Goal: Task Accomplishment & Management: Use online tool/utility

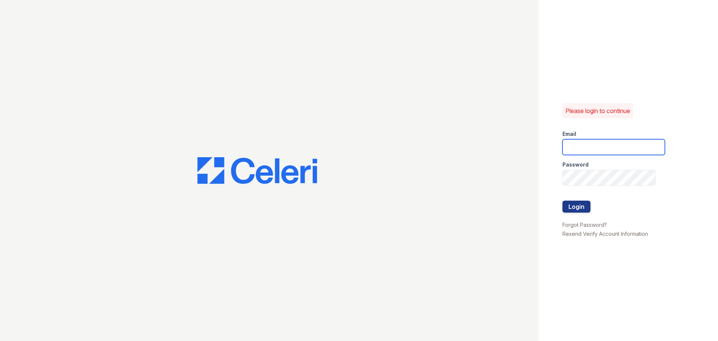
type input "[EMAIL_ADDRESS][DOMAIN_NAME]"
click at [584, 210] on button "Login" at bounding box center [577, 206] width 28 height 12
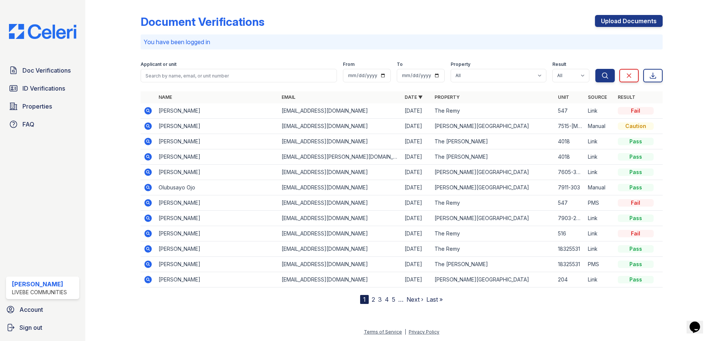
drag, startPoint x: 58, startPoint y: 70, endPoint x: 105, endPoint y: 83, distance: 49.2
click at [58, 70] on span "Doc Verifications" at bounding box center [46, 70] width 48 height 9
